Goal: Task Accomplishment & Management: Use online tool/utility

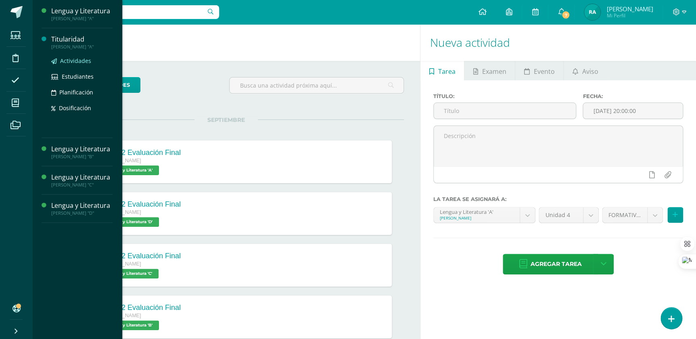
click at [72, 61] on span "Actividades" at bounding box center [75, 61] width 31 height 8
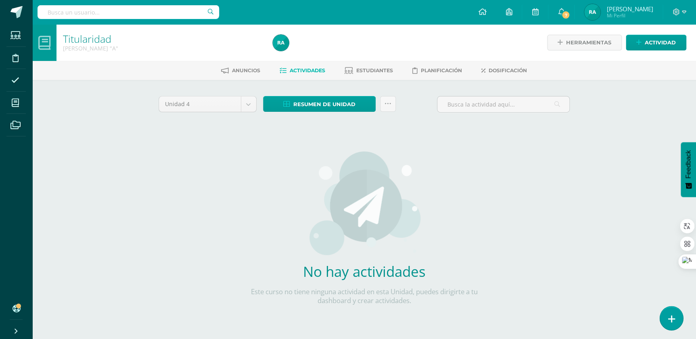
click at [673, 315] on icon at bounding box center [671, 318] width 7 height 9
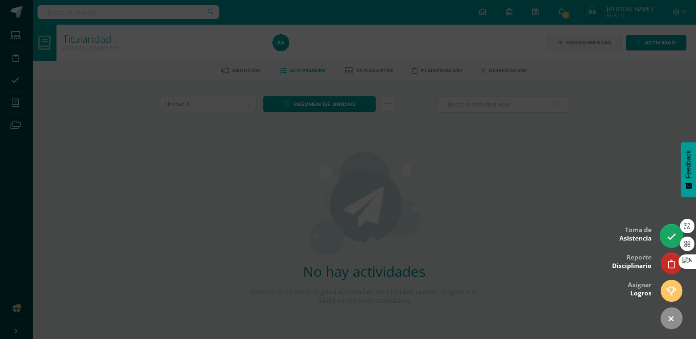
click at [673, 232] on icon at bounding box center [670, 236] width 9 height 9
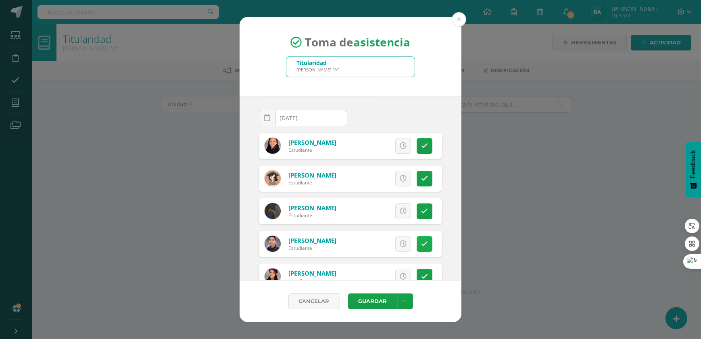
click at [421, 243] on icon at bounding box center [424, 243] width 7 height 7
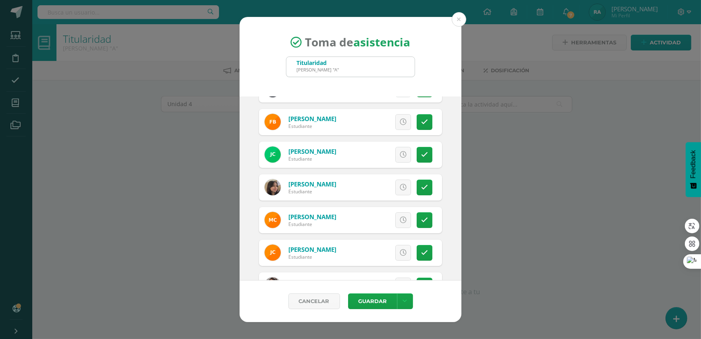
scroll to position [257, 0]
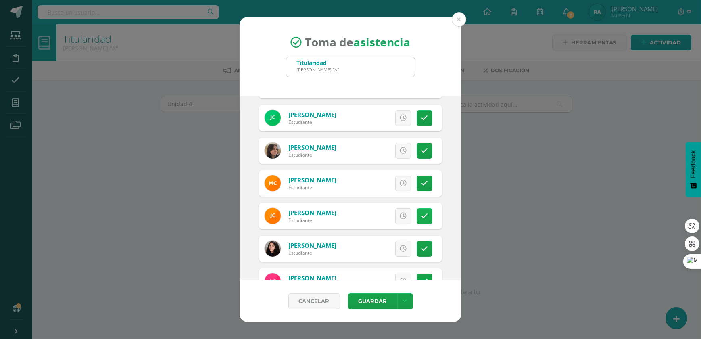
click at [423, 215] on link at bounding box center [425, 216] width 16 height 16
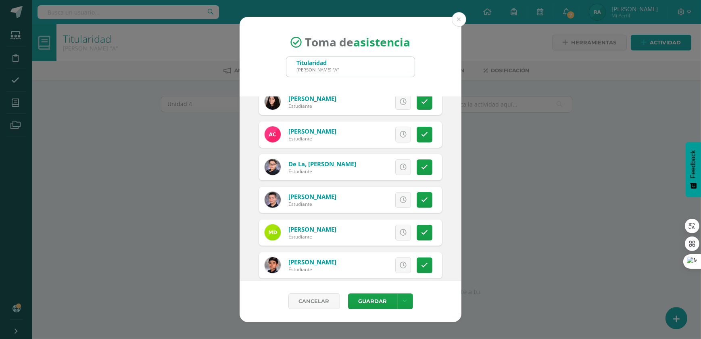
scroll to position [367, 0]
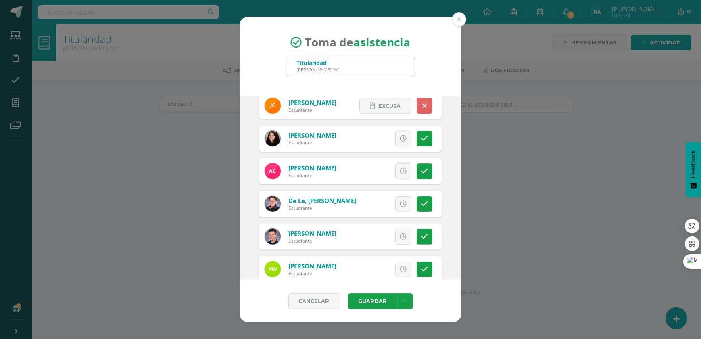
drag, startPoint x: 422, startPoint y: 204, endPoint x: 424, endPoint y: 244, distance: 40.8
click at [422, 204] on link at bounding box center [425, 204] width 16 height 16
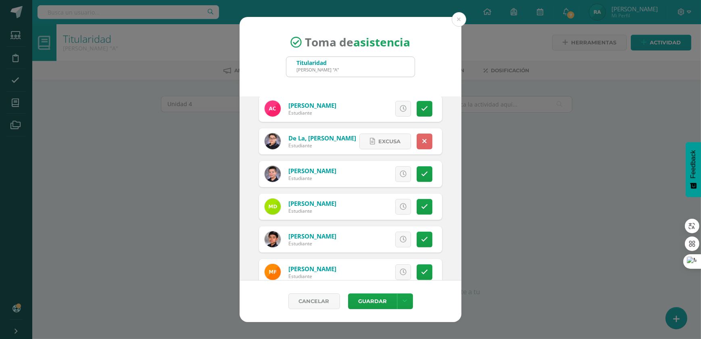
scroll to position [440, 0]
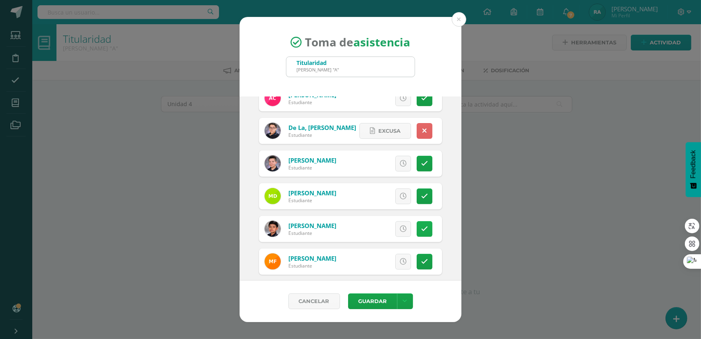
click at [421, 226] on icon at bounding box center [424, 228] width 7 height 7
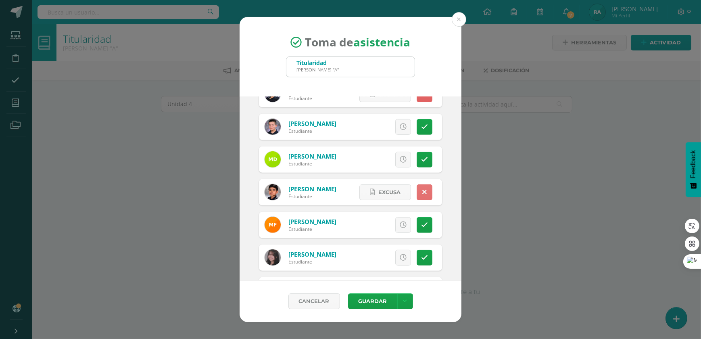
click at [421, 227] on icon at bounding box center [424, 224] width 7 height 7
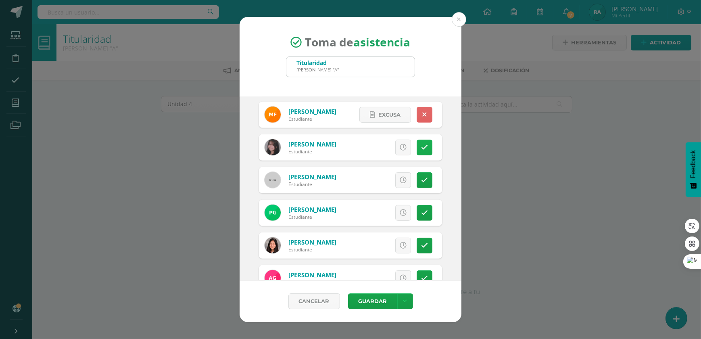
scroll to position [623, 0]
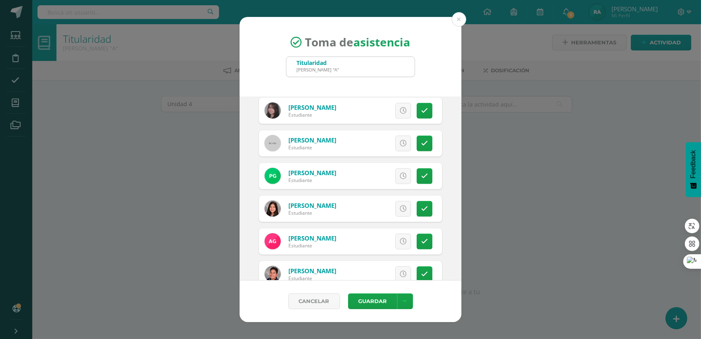
click at [425, 219] on div "Excusa Detalles sobre excusa: Añadir excusa a todas las inasistencias del día C…" at bounding box center [384, 209] width 116 height 26
click at [420, 204] on link at bounding box center [425, 209] width 16 height 16
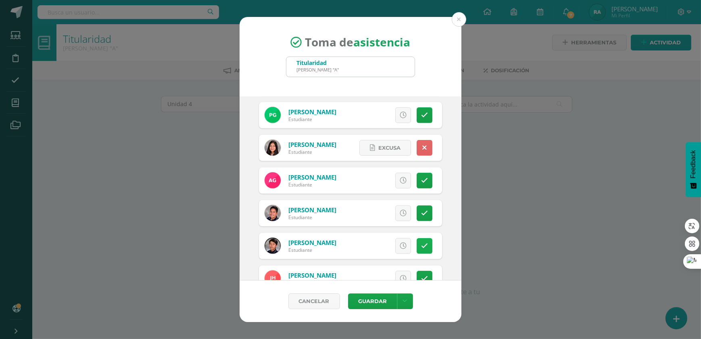
scroll to position [697, 0]
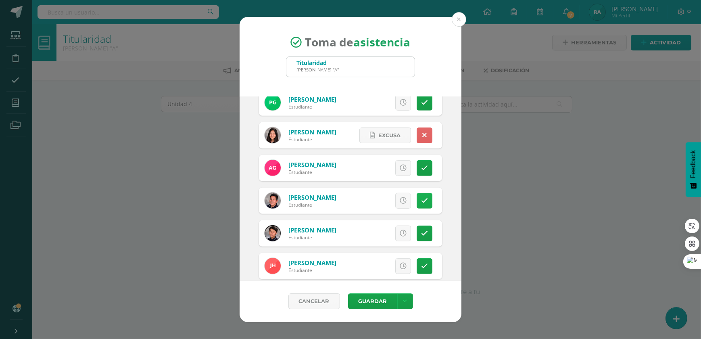
click at [421, 197] on icon at bounding box center [424, 200] width 7 height 7
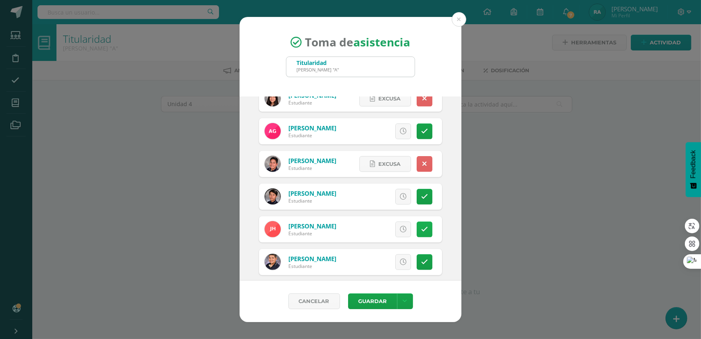
click at [420, 234] on link at bounding box center [425, 229] width 16 height 16
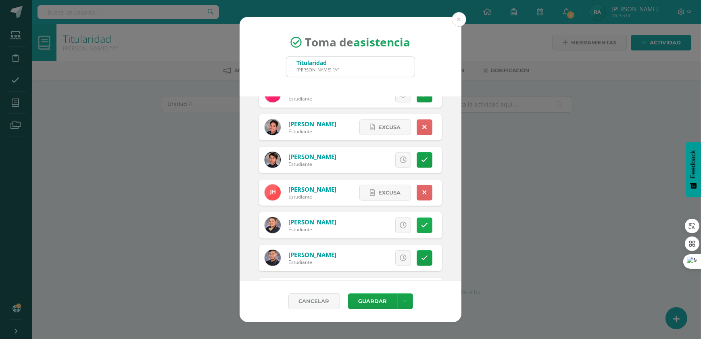
click at [421, 225] on icon at bounding box center [424, 225] width 7 height 7
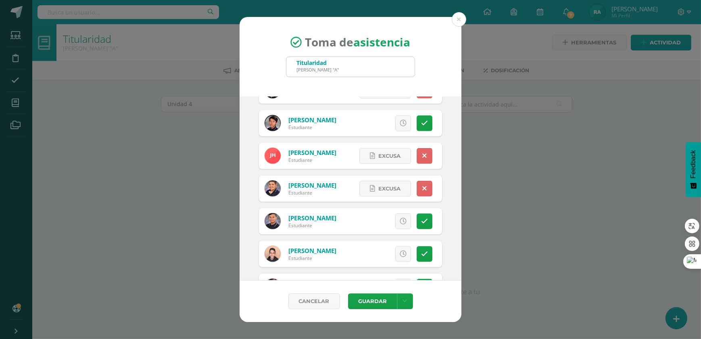
scroll to position [843, 0]
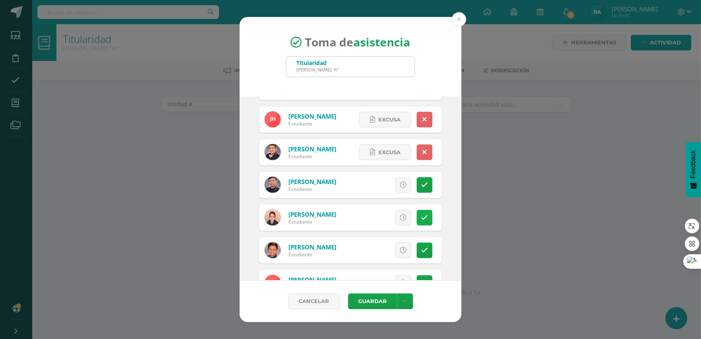
click at [421, 217] on icon at bounding box center [424, 217] width 7 height 7
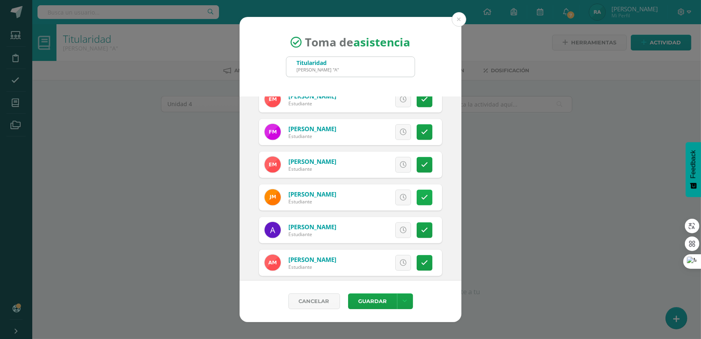
scroll to position [1063, 0]
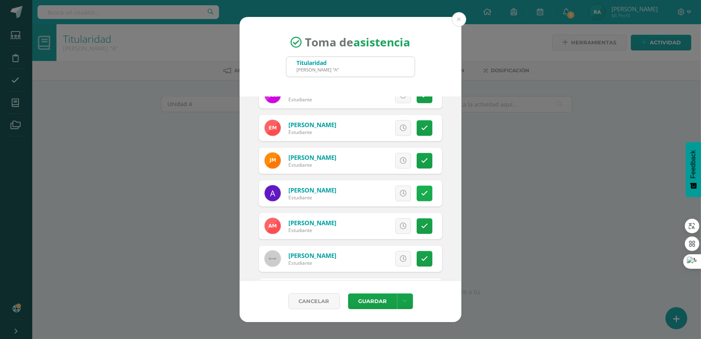
click at [417, 188] on link at bounding box center [425, 194] width 16 height 16
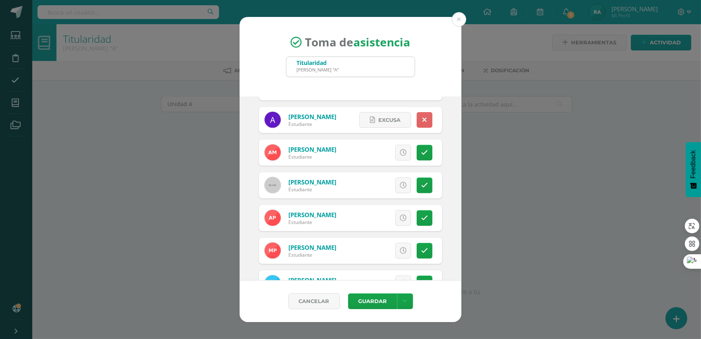
scroll to position [1173, 0]
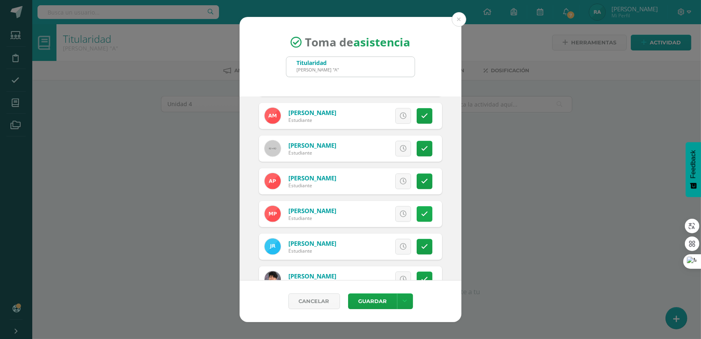
click at [420, 217] on link at bounding box center [425, 214] width 16 height 16
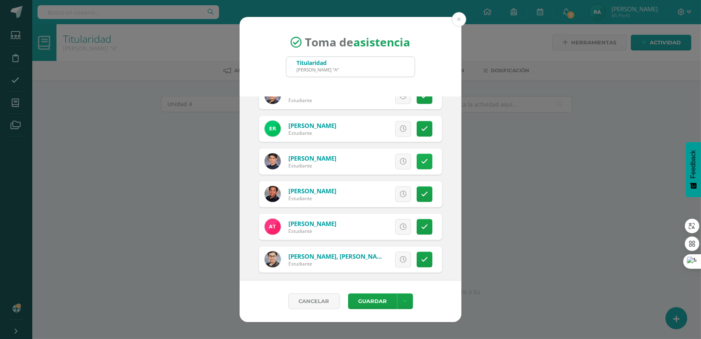
scroll to position [1362, 0]
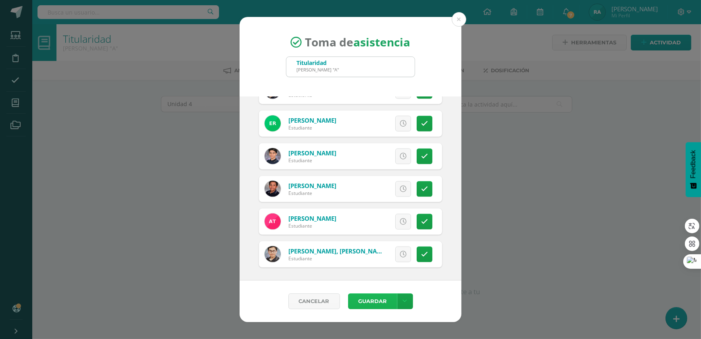
click at [376, 298] on button "Guardar" at bounding box center [372, 301] width 49 height 16
